Goal: Book appointment/travel/reservation

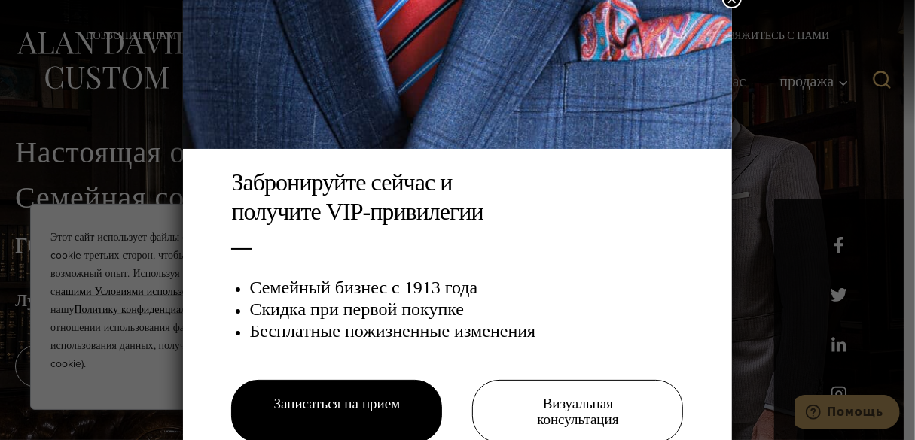
scroll to position [24, 0]
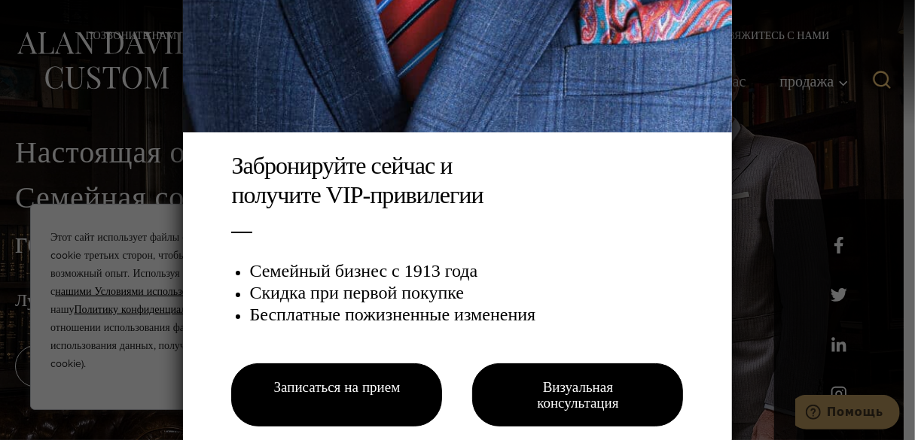
click at [586, 398] on link "Визуальная консультация" at bounding box center [577, 395] width 211 height 63
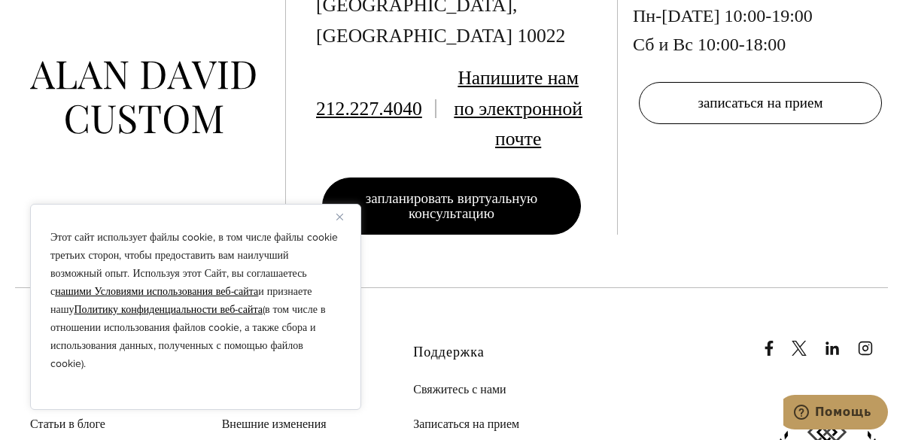
scroll to position [3515, 0]
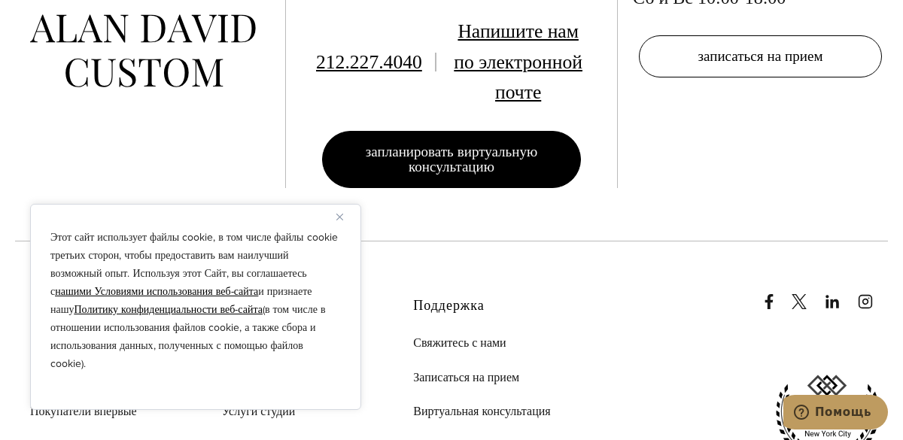
click at [473, 141] on span "Запланировать виртуальную консультацию" at bounding box center [452, 159] width 172 height 37
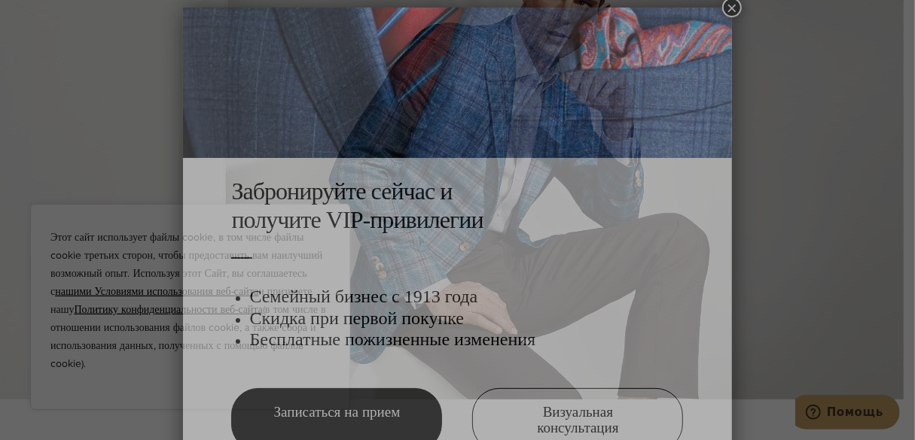
scroll to position [8, 0]
